Goal: Task Accomplishment & Management: Complete application form

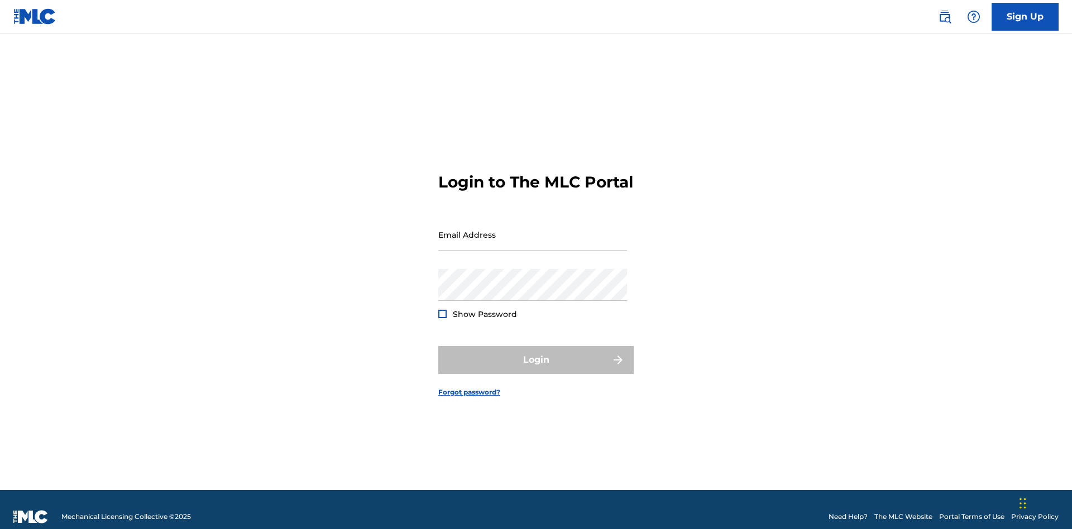
scroll to position [15, 0]
click at [533, 229] on input "Email Address" at bounding box center [532, 235] width 189 height 32
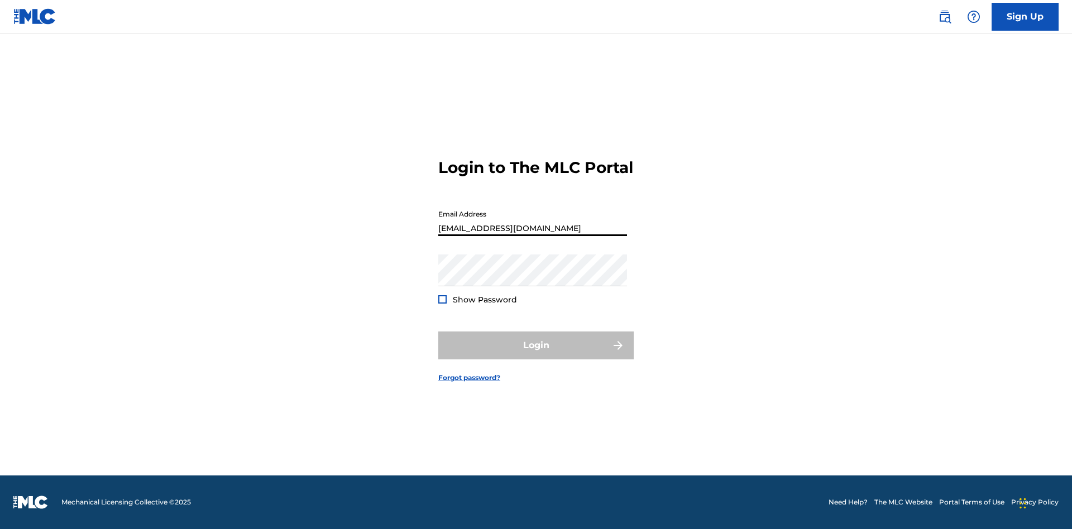
type input "[EMAIL_ADDRESS][DOMAIN_NAME]"
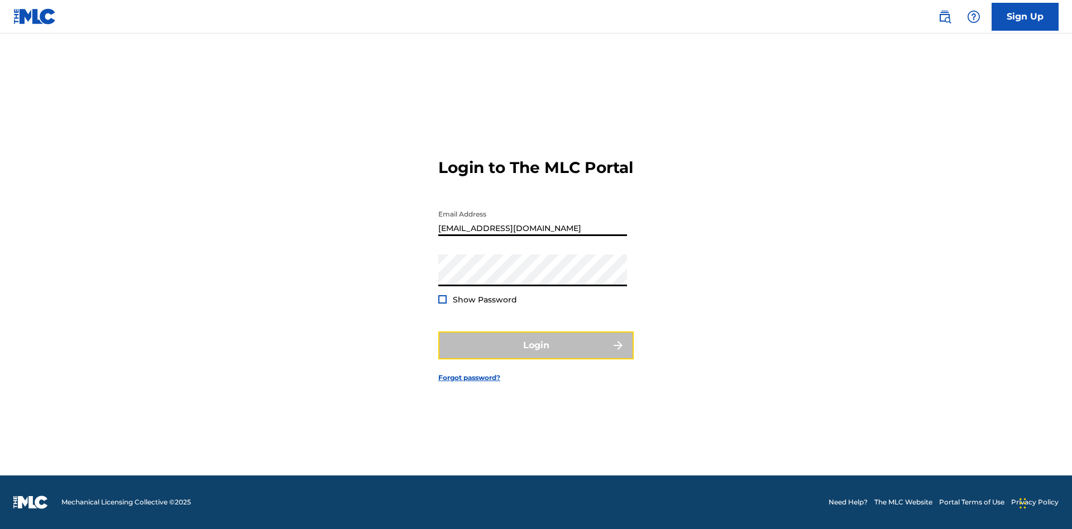
click at [536, 355] on button "Login" at bounding box center [535, 346] width 195 height 28
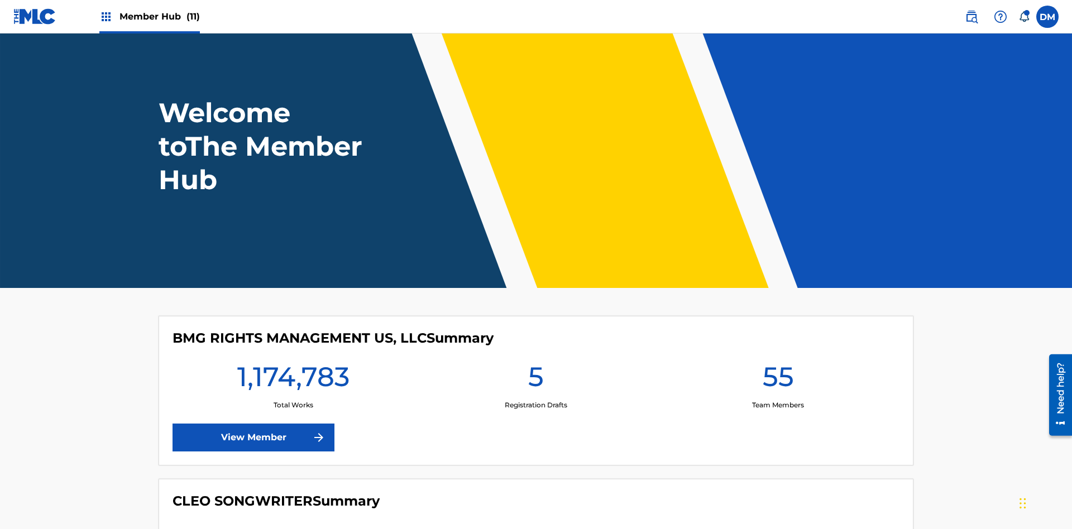
click at [159, 16] on span "Member Hub (11)" at bounding box center [159, 16] width 80 height 13
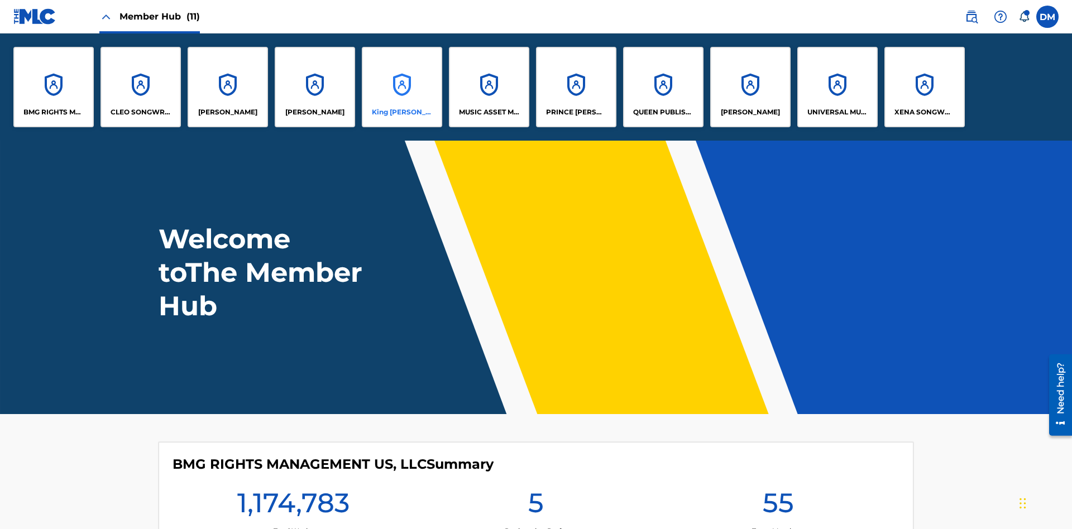
click at [401, 112] on p "King [PERSON_NAME]" at bounding box center [402, 112] width 61 height 10
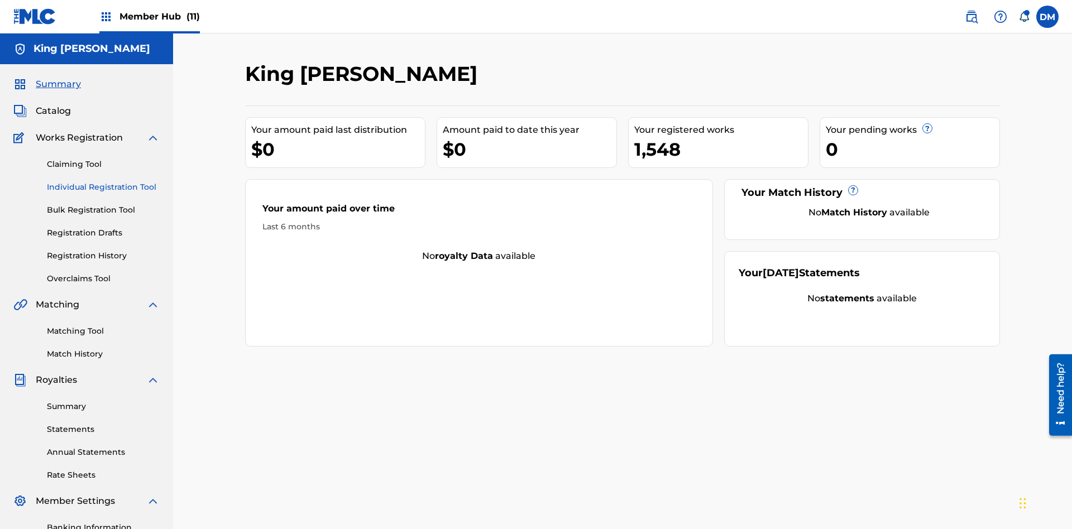
click at [103, 181] on link "Individual Registration Tool" at bounding box center [103, 187] width 113 height 12
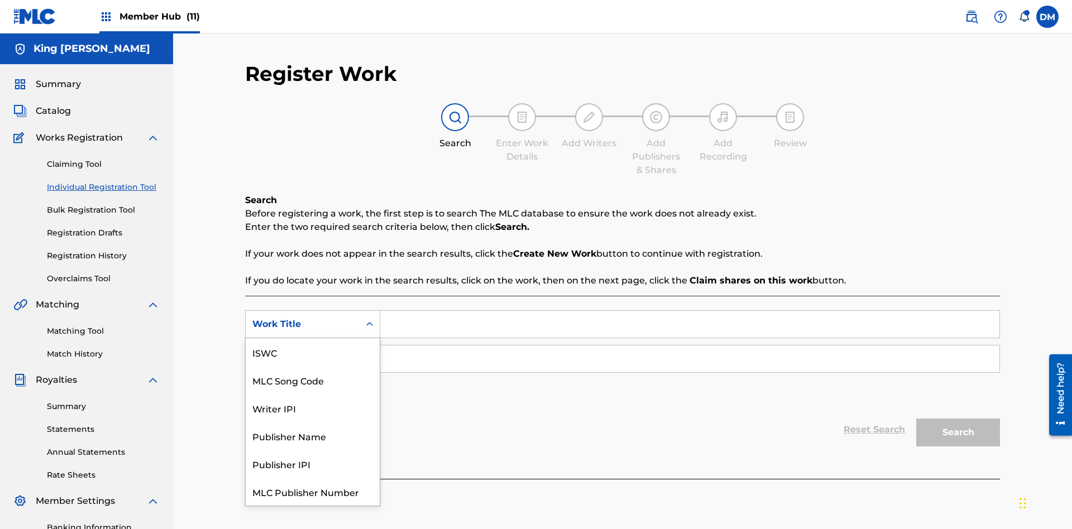
click at [313, 366] on div "MLC Song Code" at bounding box center [313, 380] width 134 height 28
click at [303, 352] on div "Writer Name" at bounding box center [302, 358] width 100 height 13
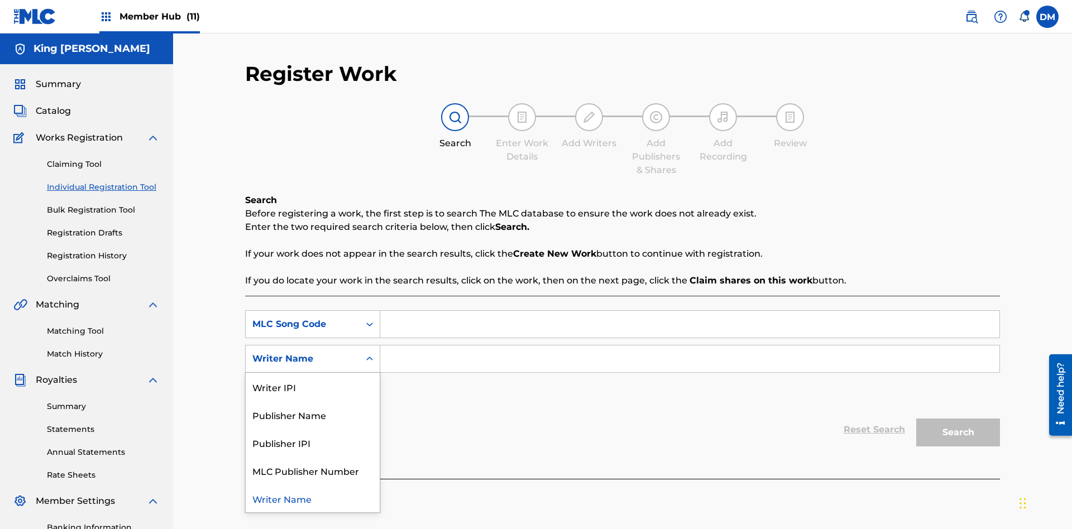
scroll to position [163, 0]
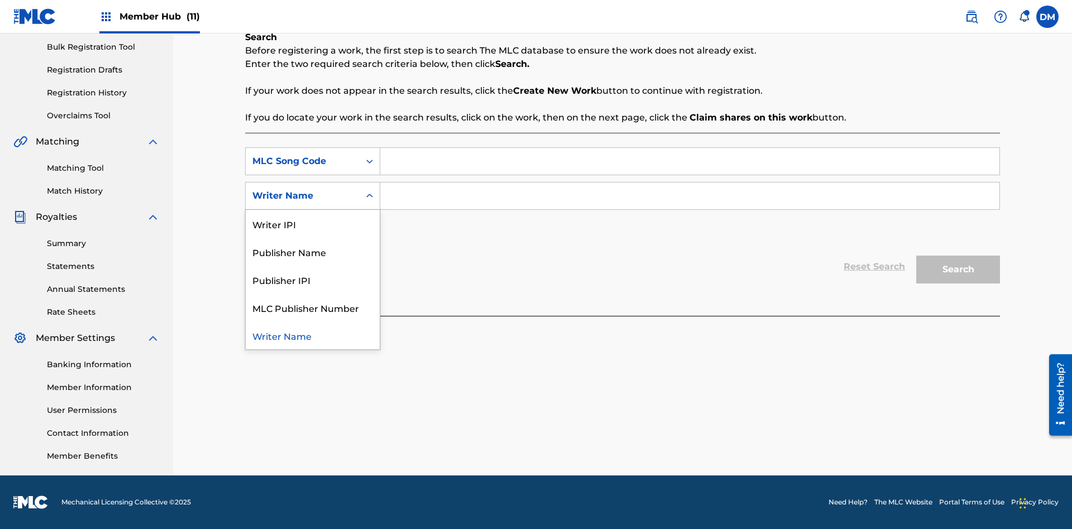
click at [313, 336] on div "Writer Name" at bounding box center [313, 336] width 134 height 28
click at [689, 161] on input "Search Form" at bounding box center [689, 161] width 619 height 27
click at [958, 270] on button "Search" at bounding box center [958, 270] width 84 height 28
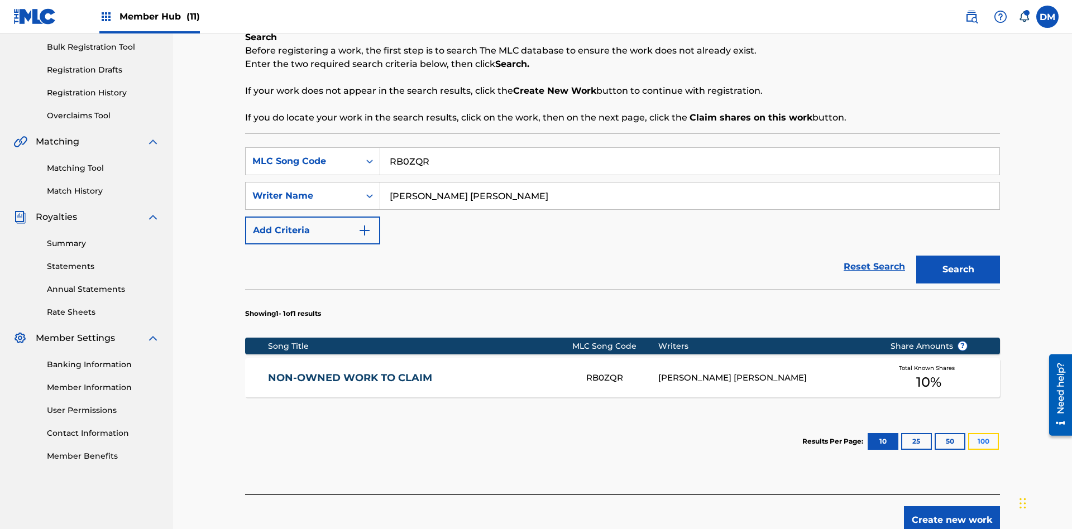
click at [968, 433] on button "100" at bounding box center [983, 441] width 31 height 17
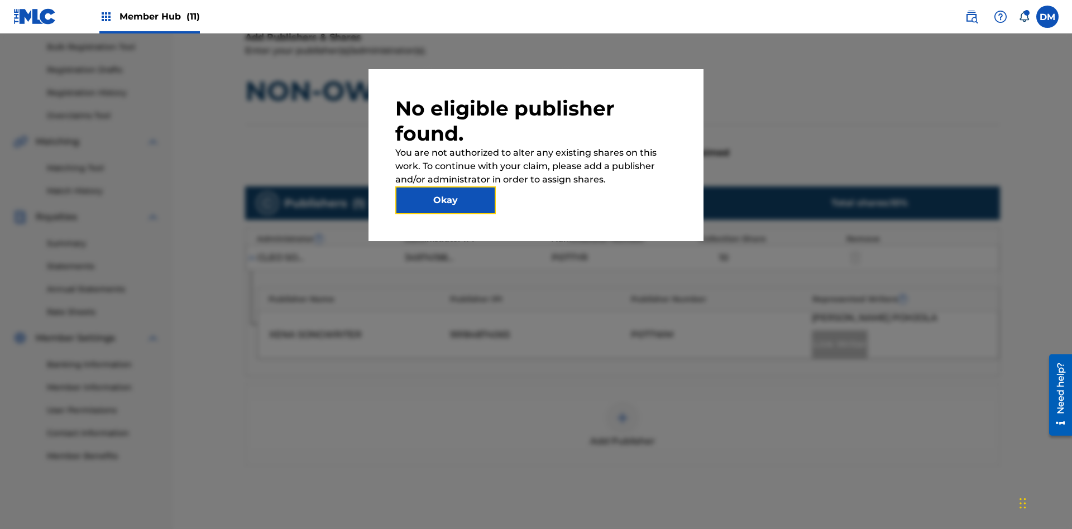
click at [446, 200] on button "Okay" at bounding box center [445, 200] width 100 height 28
click at [622, 411] on img at bounding box center [622, 417] width 13 height 13
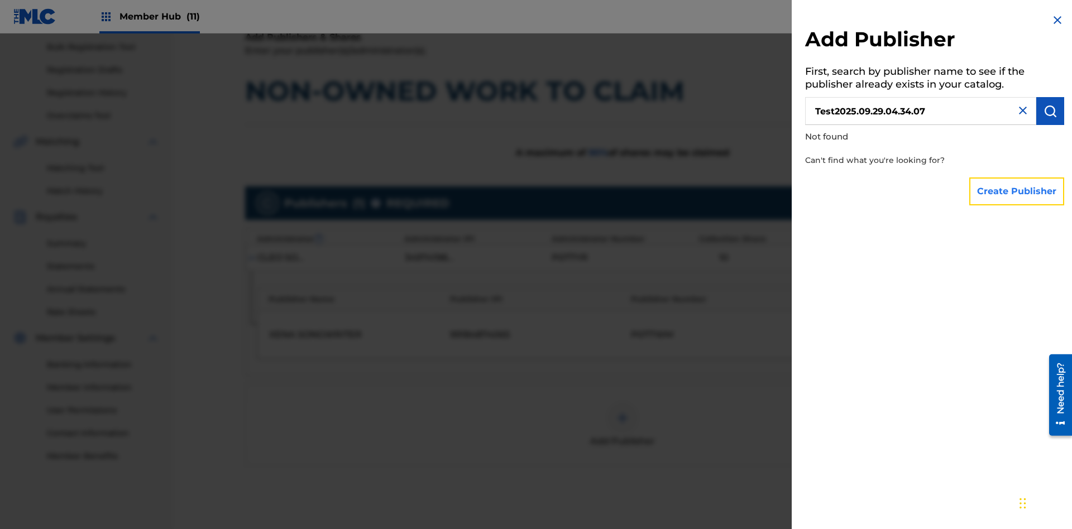
click at [1017, 191] on button "Create Publisher" at bounding box center [1016, 192] width 95 height 28
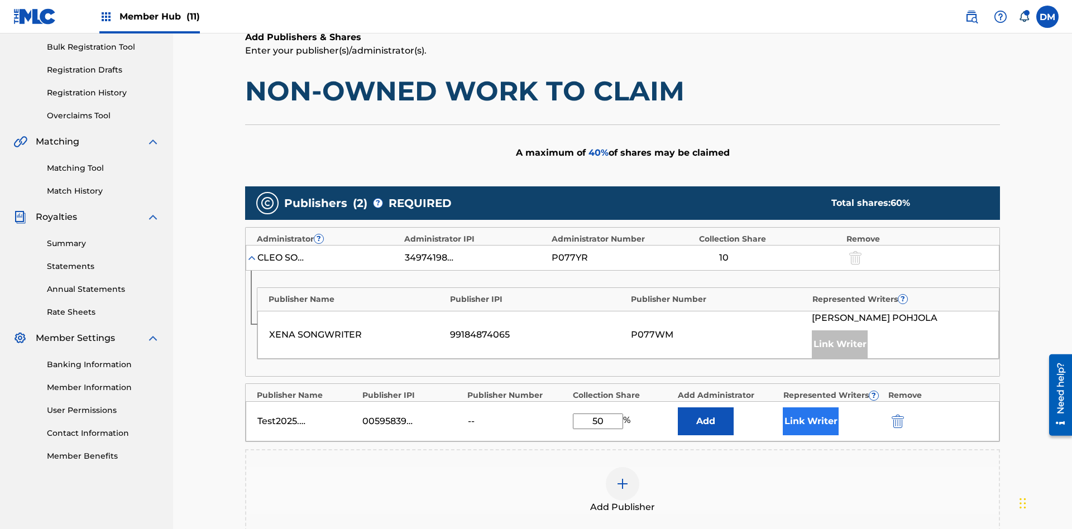
type input "50"
click at [811, 408] on button "Link Writer" at bounding box center [811, 422] width 56 height 28
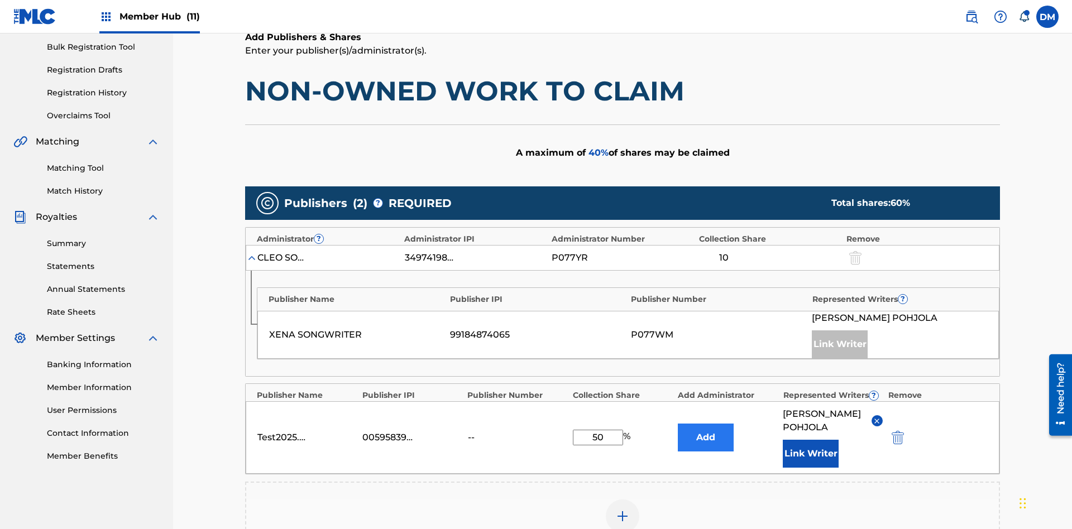
click at [706, 424] on button "Add" at bounding box center [706, 438] width 56 height 28
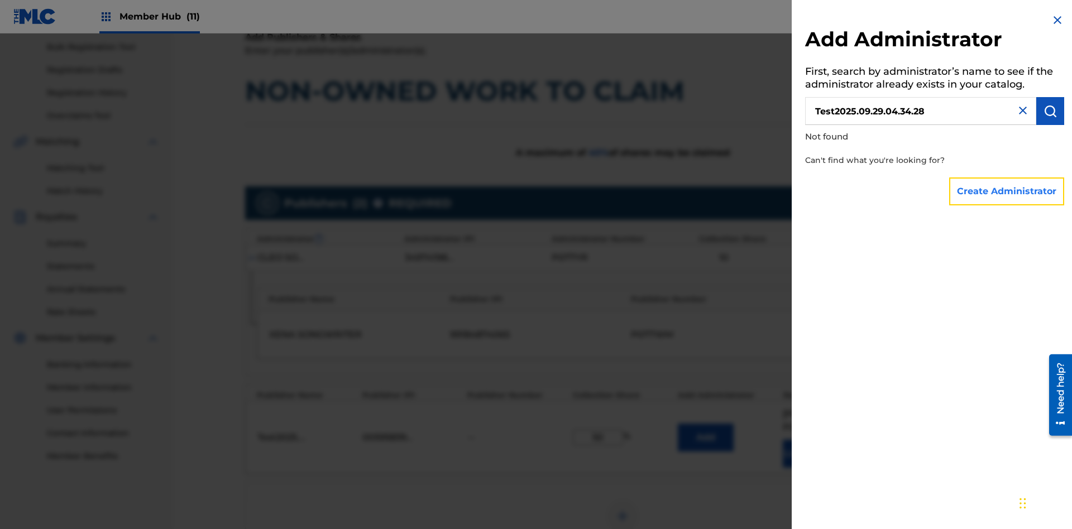
click at [1007, 191] on button "Create Administrator" at bounding box center [1006, 192] width 115 height 28
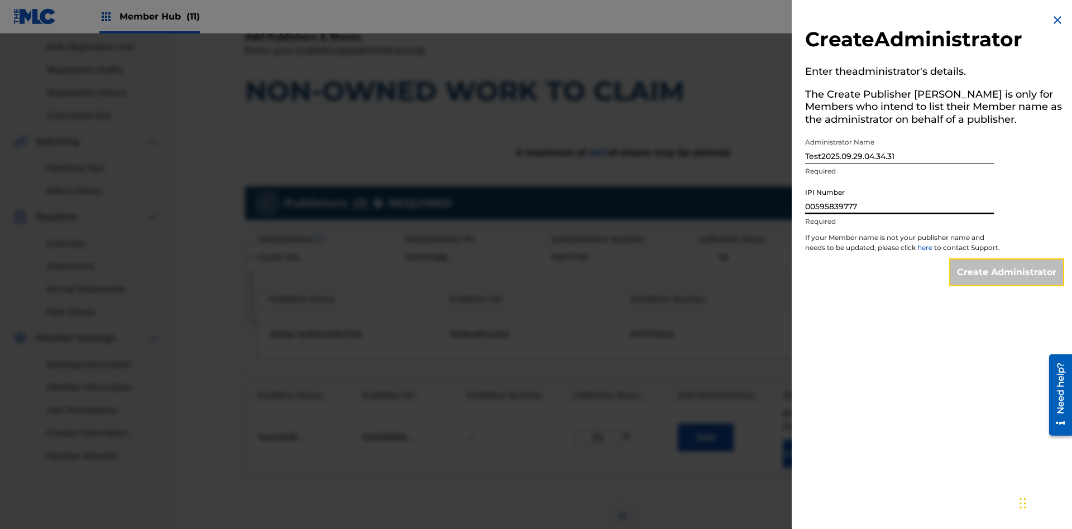
click at [1007, 282] on input "Create Administrator" at bounding box center [1006, 272] width 115 height 28
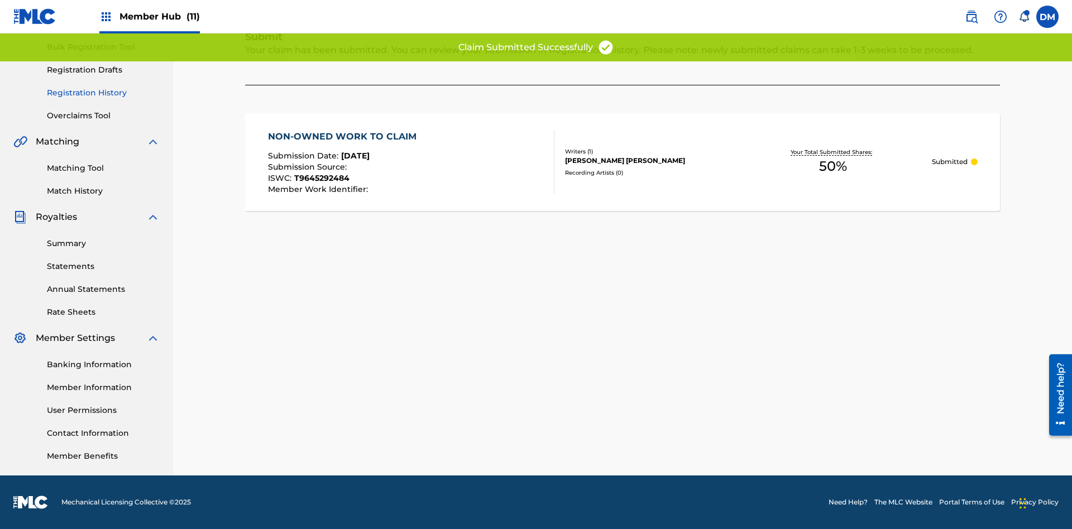
click at [103, 93] on link "Registration History" at bounding box center [103, 93] width 113 height 12
